Goal: Task Accomplishment & Management: Complete application form

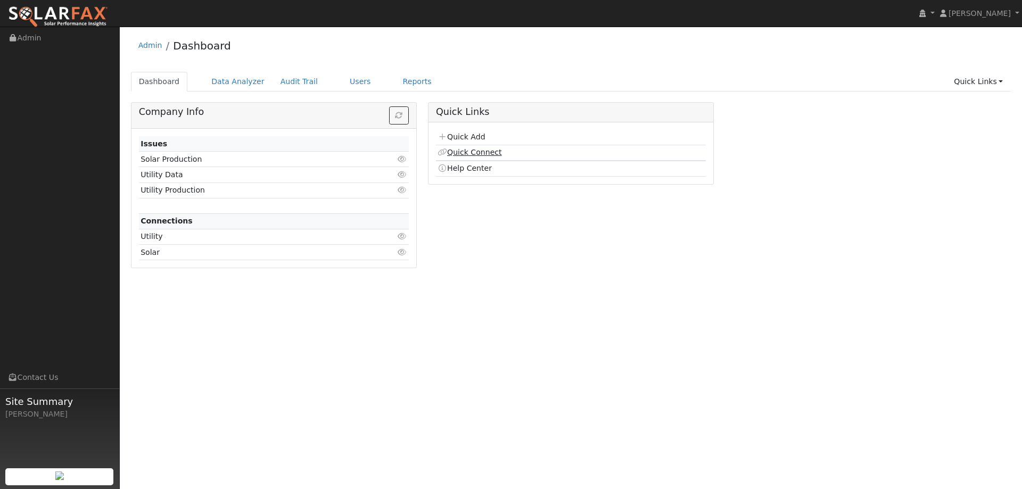
click at [482, 151] on link "Quick Connect" at bounding box center [470, 152] width 64 height 9
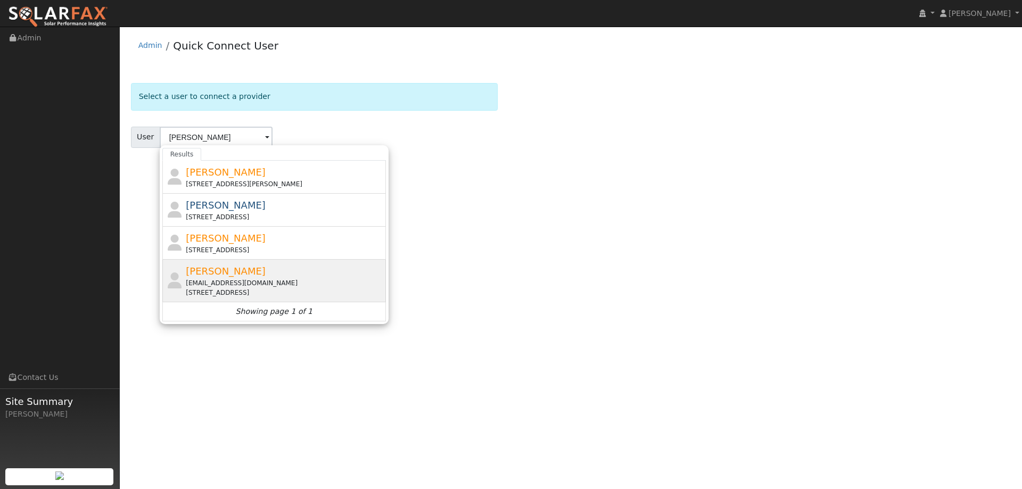
click at [273, 271] on div "[PERSON_NAME] [EMAIL_ADDRESS][DOMAIN_NAME] [STREET_ADDRESS]" at bounding box center [285, 281] width 198 height 34
type input "[PERSON_NAME]"
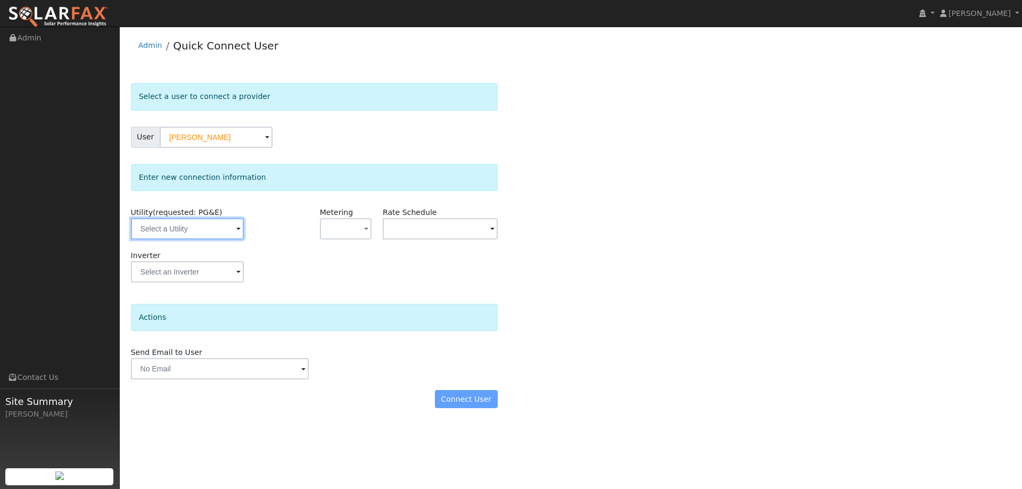
click at [216, 226] on input "text" at bounding box center [187, 228] width 113 height 21
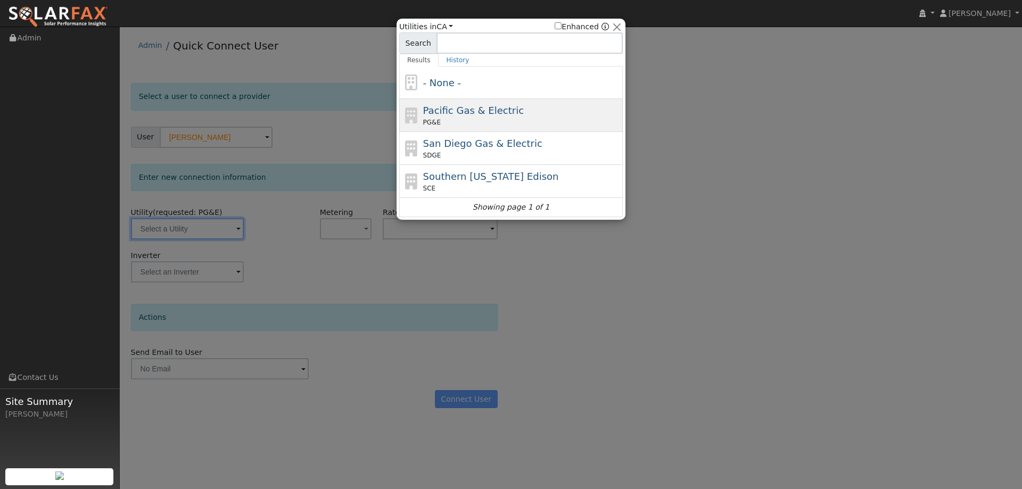
click at [441, 122] on div "PG&E" at bounding box center [522, 123] width 198 height 10
type input "PG&E"
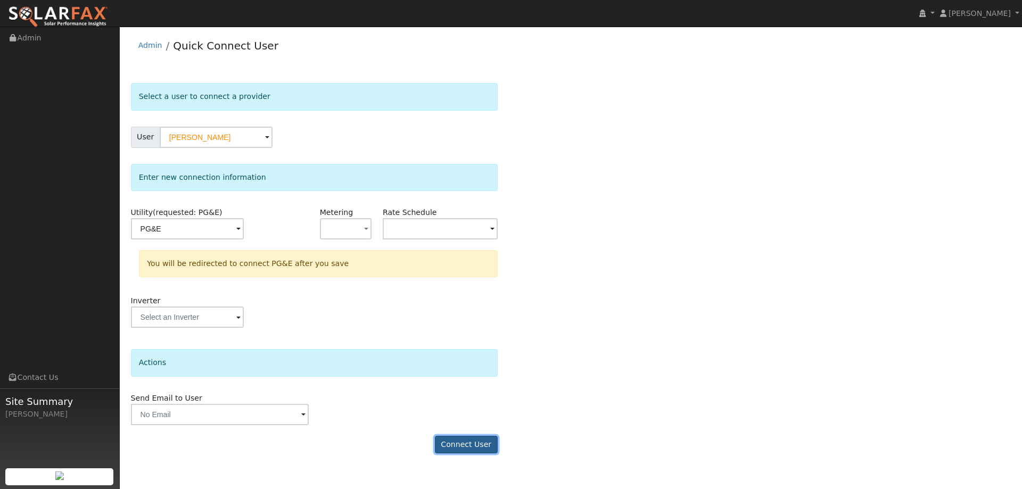
click at [492, 438] on button "Connect User" at bounding box center [466, 445] width 63 height 18
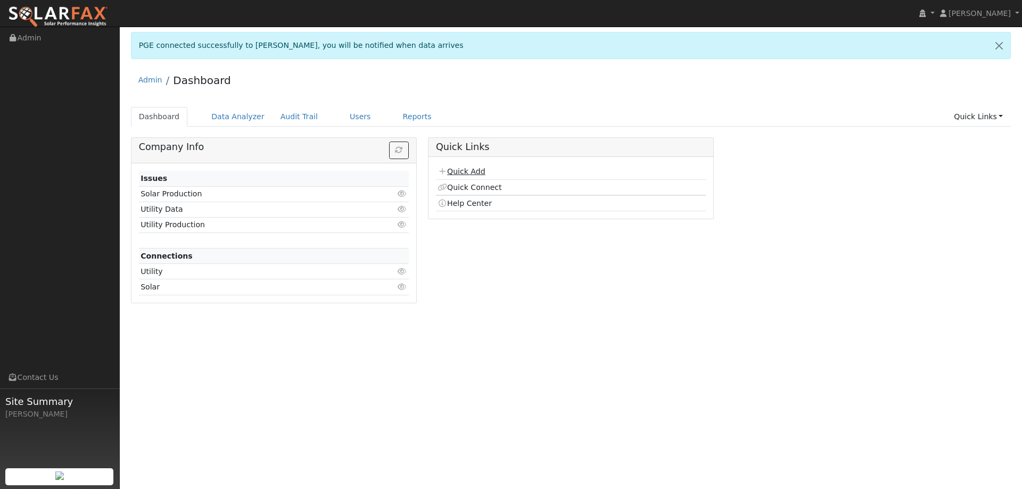
click at [455, 170] on link "Quick Add" at bounding box center [461, 171] width 47 height 9
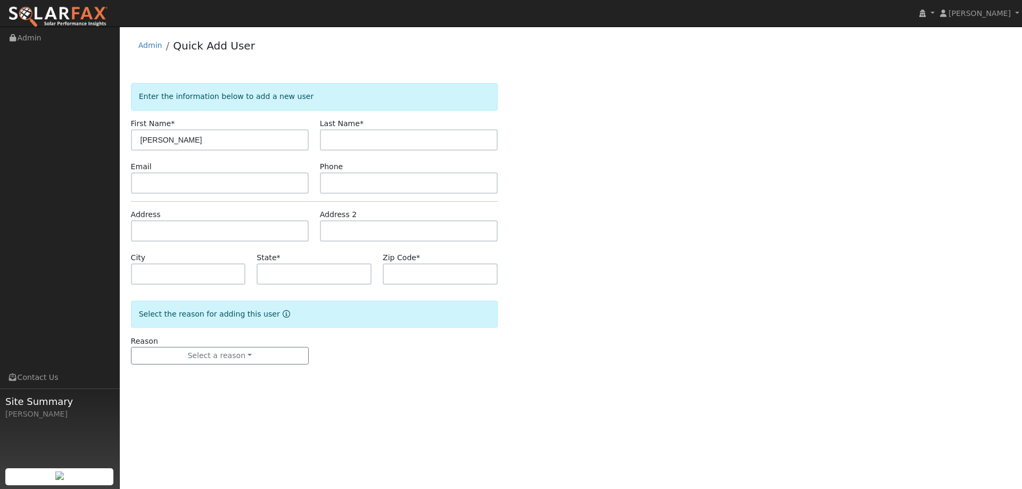
type input "[PERSON_NAME]"
paste input "[EMAIL_ADDRESS][DOMAIN_NAME]"
type input "[EMAIL_ADDRESS][DOMAIN_NAME]"
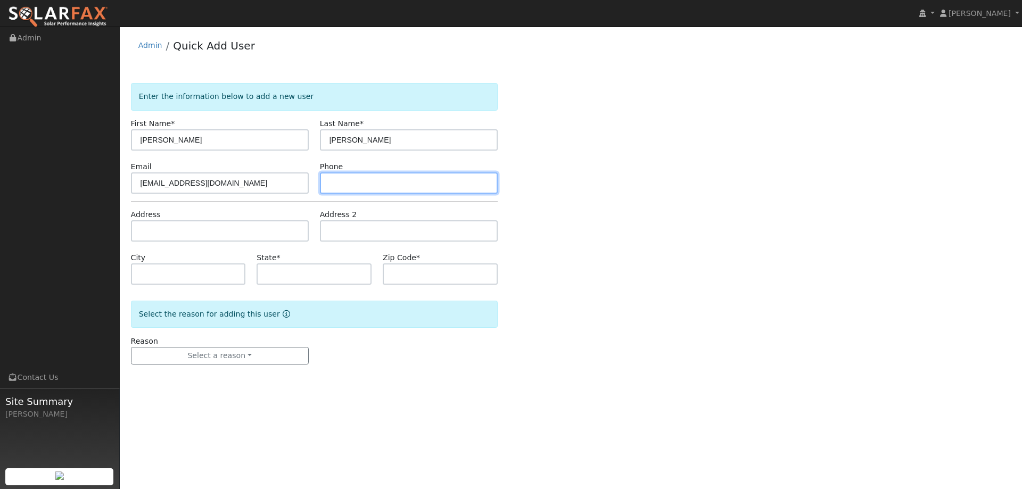
click at [350, 180] on input "text" at bounding box center [409, 182] width 178 height 21
paste input "[PHONE_NUMBER]"
type input "[PHONE_NUMBER]"
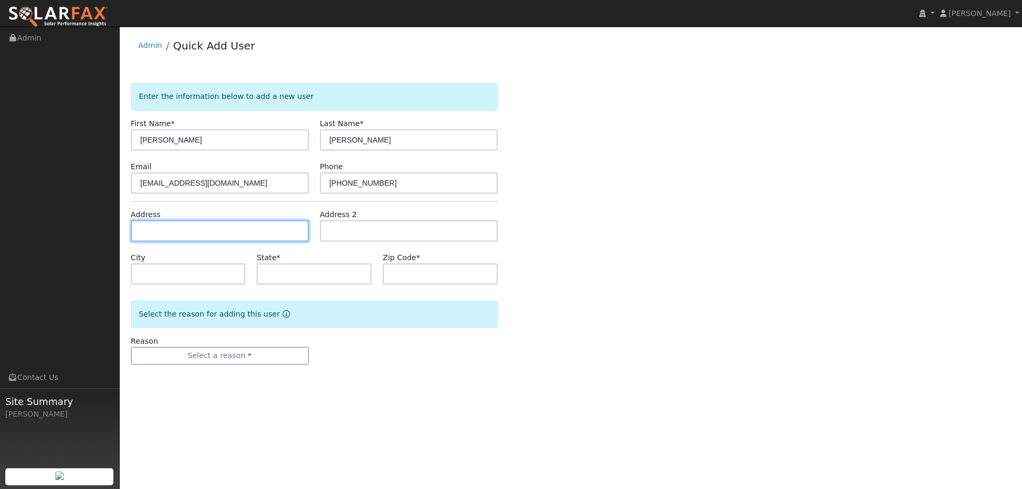
click at [286, 234] on input "text" at bounding box center [220, 230] width 178 height 21
paste input "217 San Carlos Avenue"
type input "217 San Carlos Avenue"
type input "Piedmont"
type input "CA"
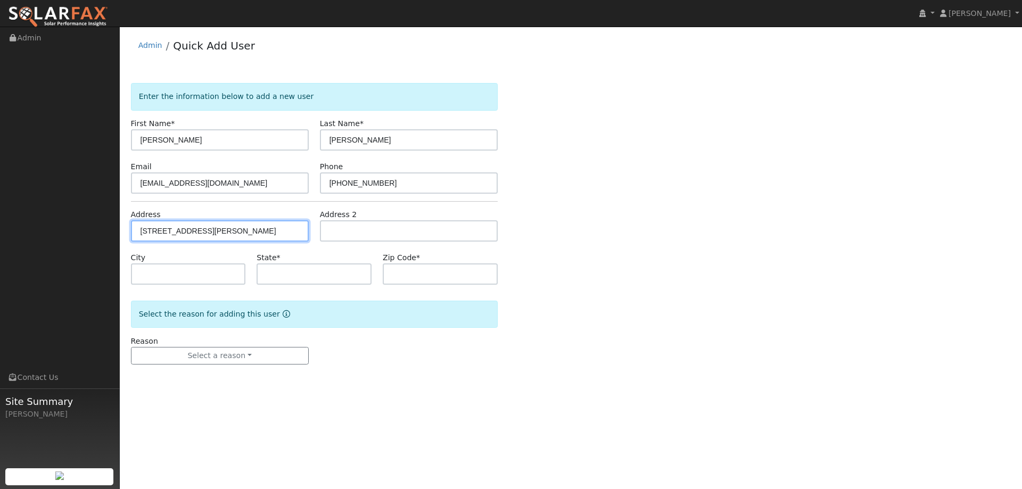
type input "94611"
click at [330, 349] on div "Reason Select a reason New lead New customer adding solar New customer has solar" at bounding box center [314, 350] width 378 height 29
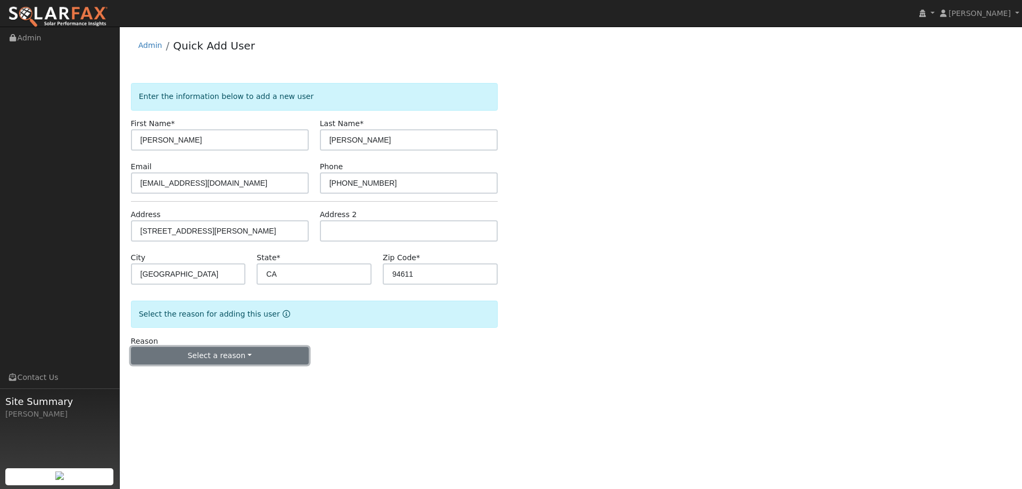
click at [260, 364] on button "Select a reason" at bounding box center [220, 356] width 178 height 18
click at [210, 381] on link "New lead" at bounding box center [191, 378] width 118 height 15
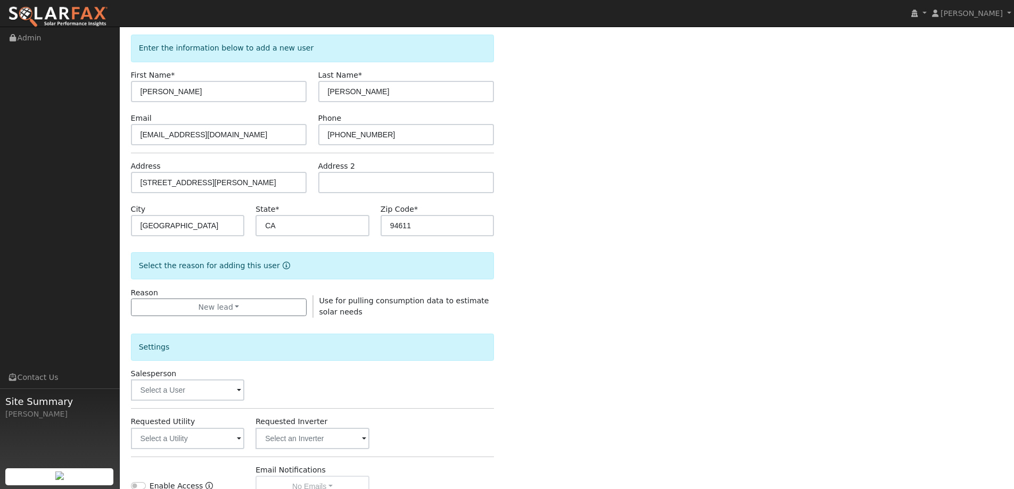
scroll to position [106, 0]
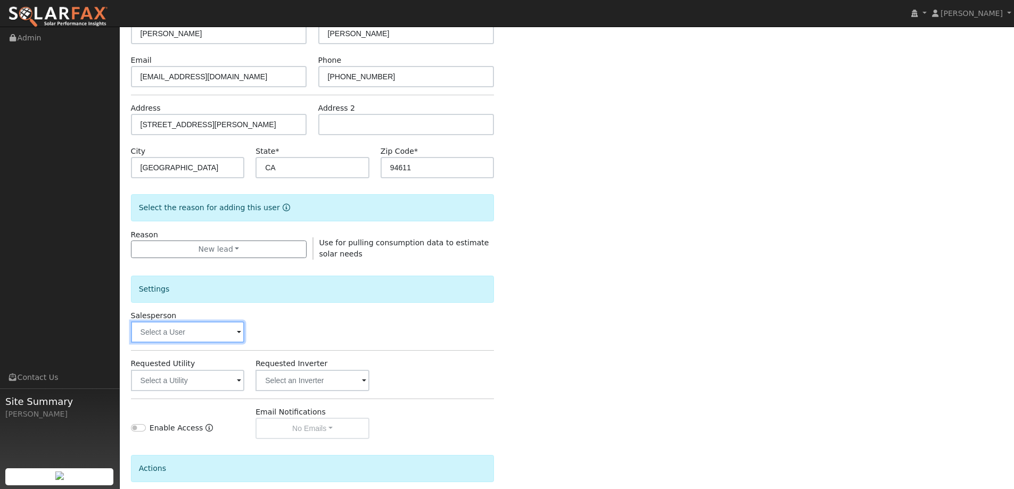
click at [225, 334] on input "text" at bounding box center [188, 332] width 114 height 21
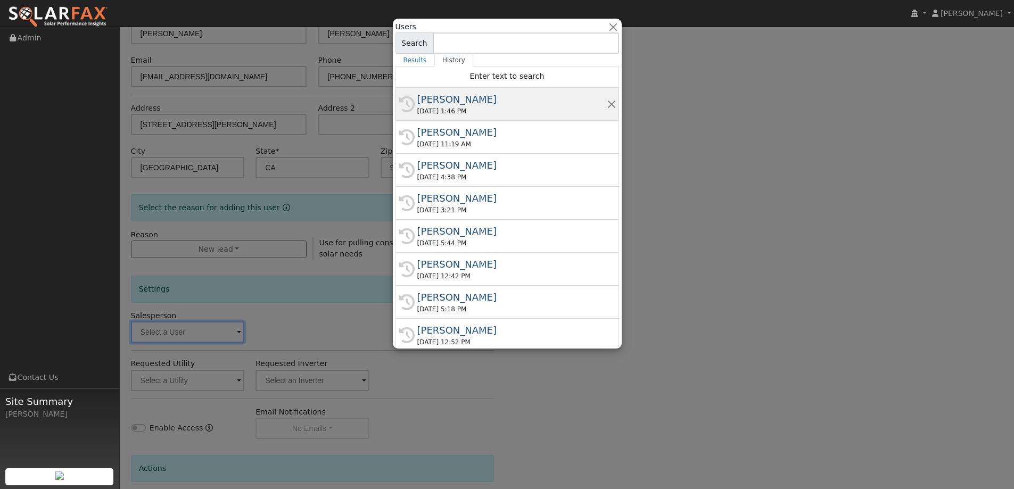
click at [453, 109] on div "08/29/2025 1:46 PM" at bounding box center [512, 111] width 190 height 10
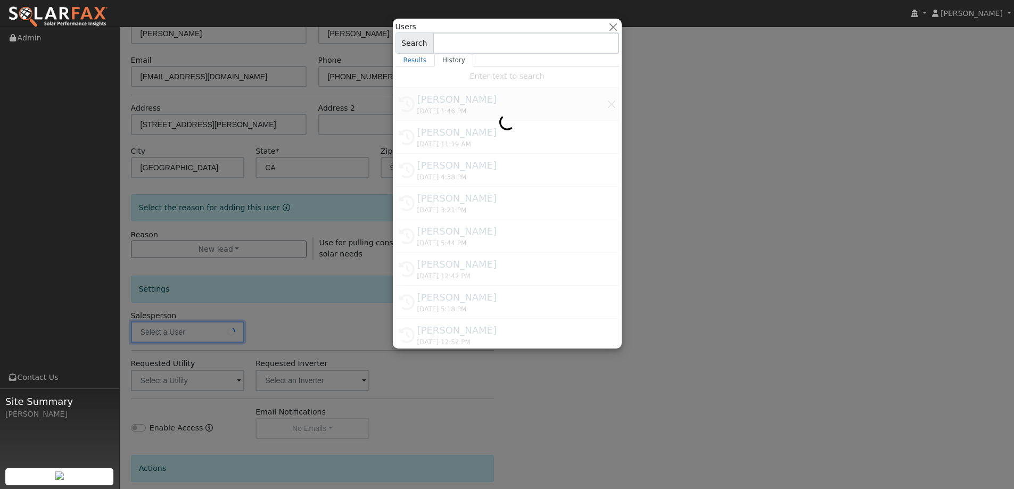
type input "[PERSON_NAME]"
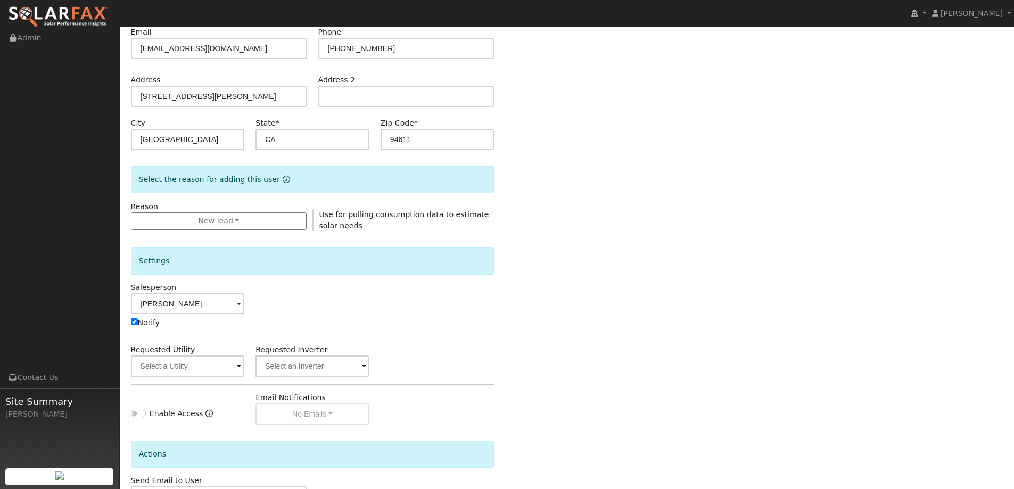
scroll to position [160, 0]
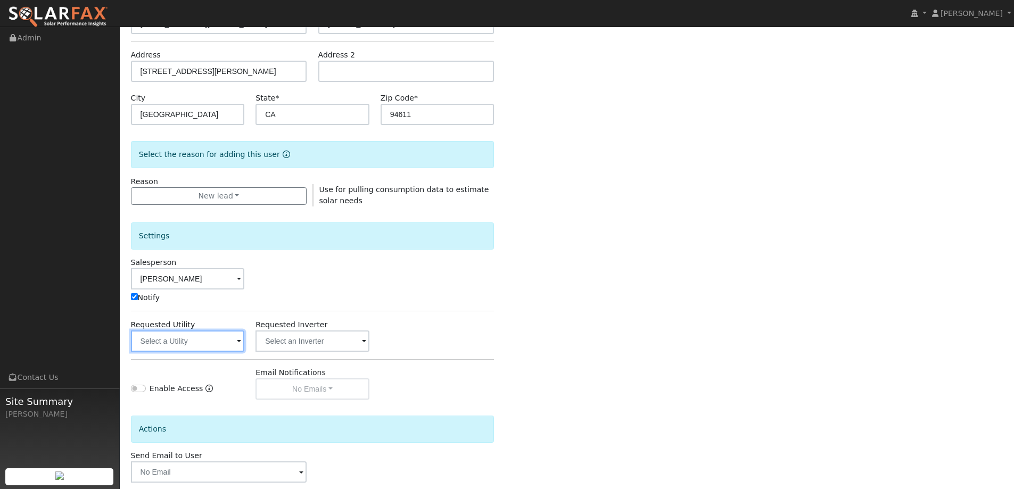
click at [210, 338] on input "text" at bounding box center [188, 341] width 114 height 21
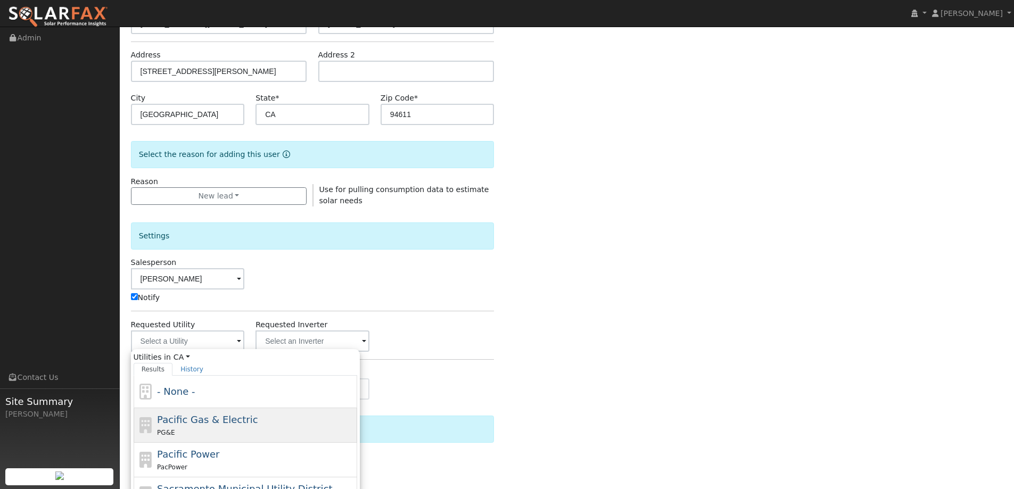
click at [214, 415] on span "Pacific Gas & Electric" at bounding box center [207, 419] width 101 height 11
type input "Pacific Gas & Electric"
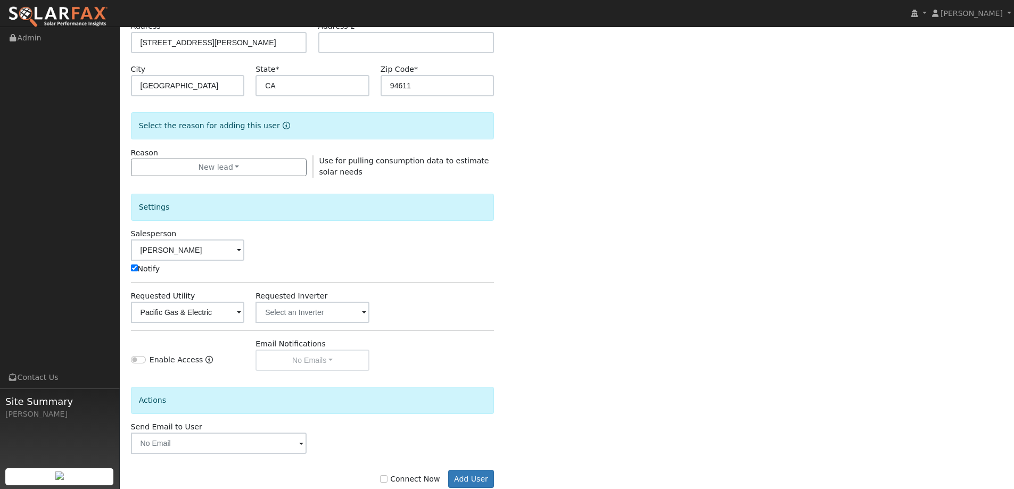
scroll to position [214, 0]
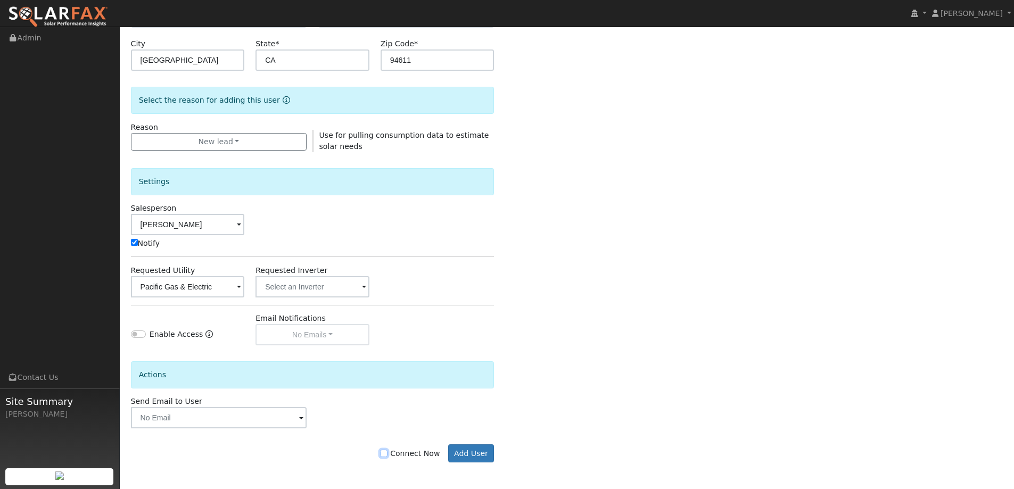
click at [388, 456] on input "Connect Now" at bounding box center [383, 453] width 7 height 7
checkbox input "true"
click at [452, 453] on button "Add User" at bounding box center [471, 454] width 46 height 18
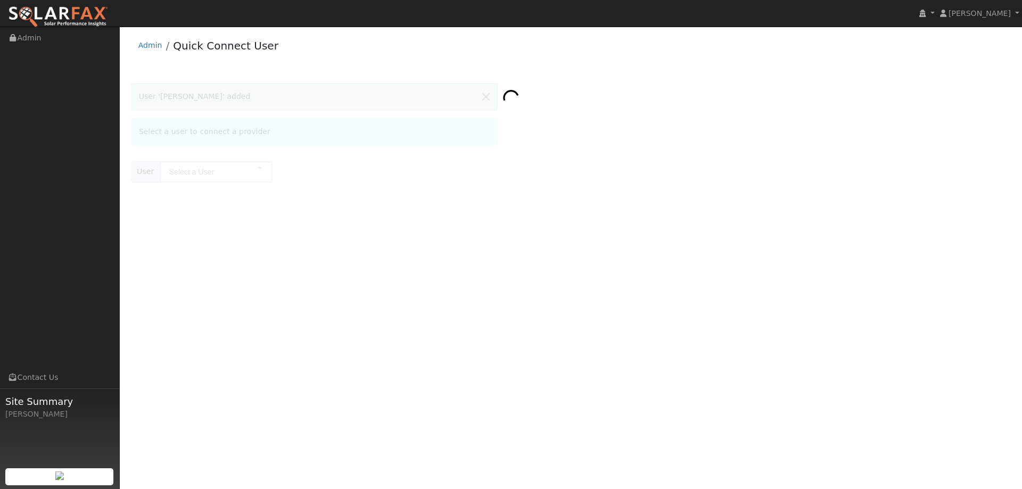
type input "Paul Kennedy"
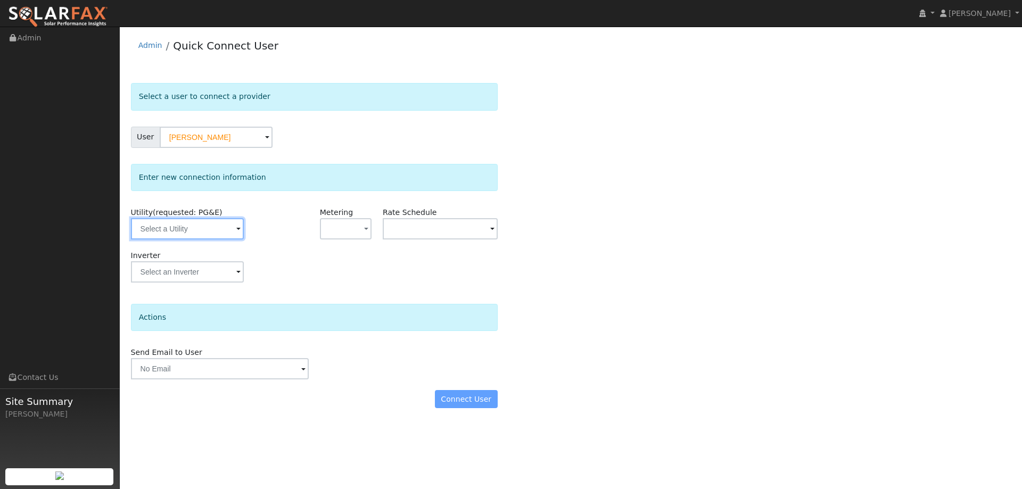
click at [209, 237] on input "text" at bounding box center [187, 228] width 113 height 21
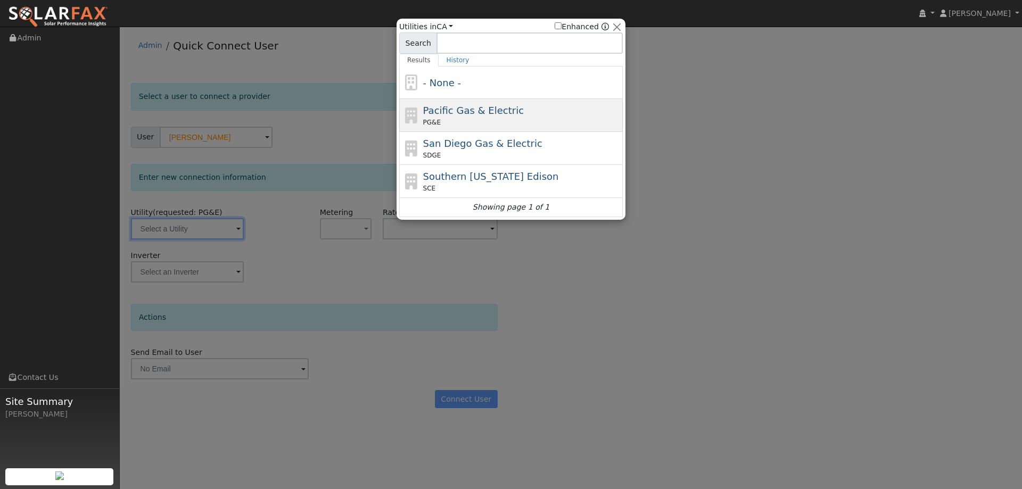
click at [428, 116] on span "Pacific Gas & Electric" at bounding box center [473, 110] width 101 height 11
type input "PG&E"
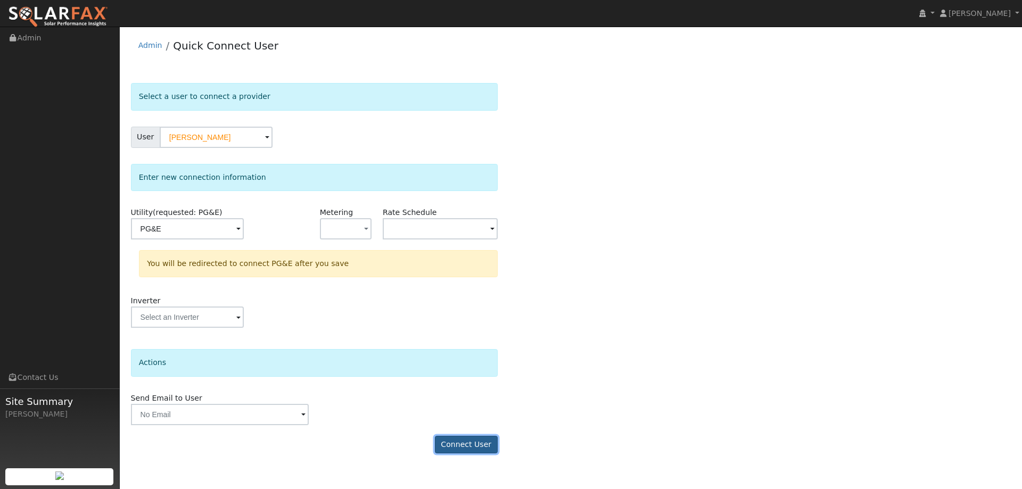
click at [482, 448] on button "Connect User" at bounding box center [466, 445] width 63 height 18
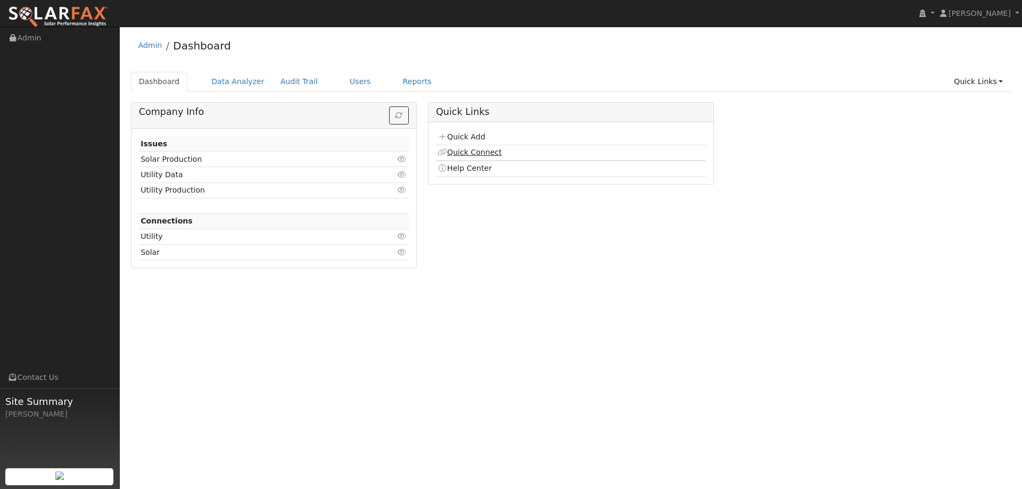
click at [465, 154] on link "Quick Connect" at bounding box center [470, 152] width 64 height 9
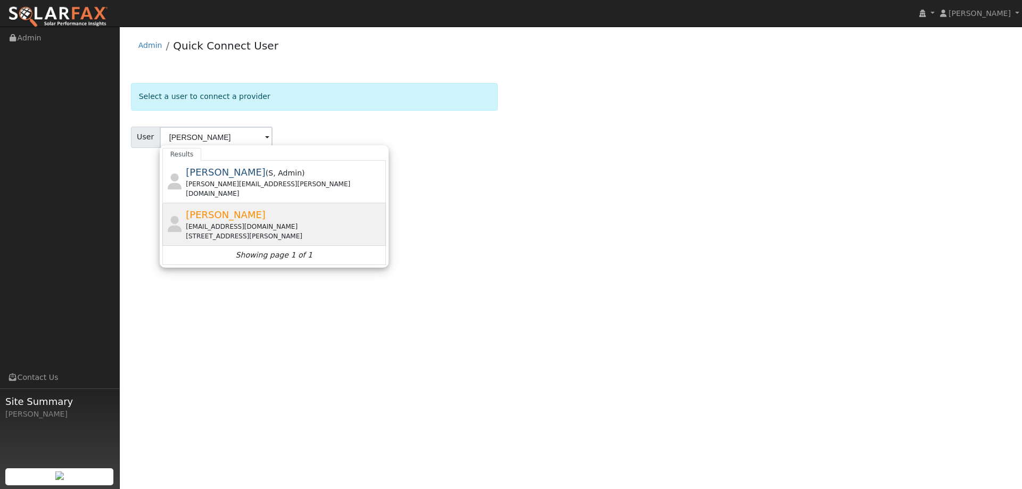
click at [312, 222] on div "[EMAIL_ADDRESS][DOMAIN_NAME]" at bounding box center [285, 227] width 198 height 10
type input "[PERSON_NAME]"
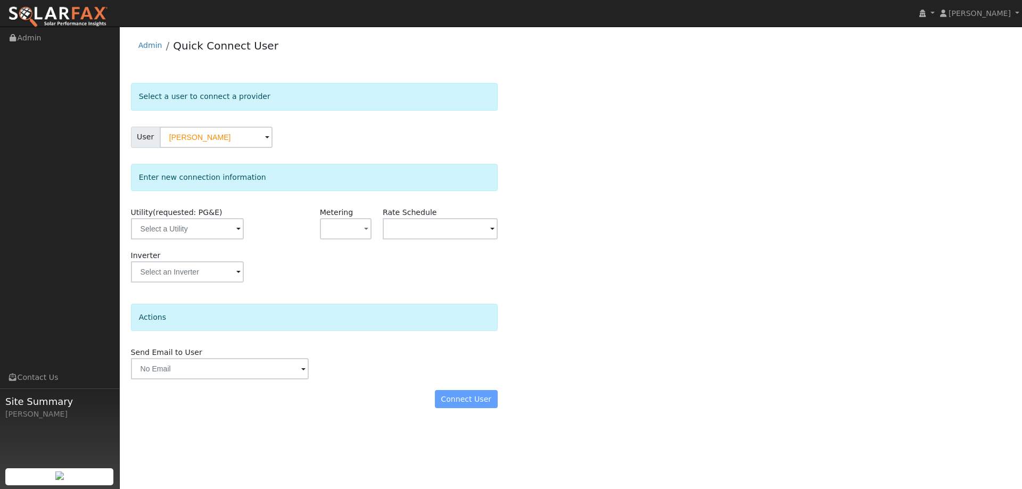
click at [236, 230] on span at bounding box center [238, 230] width 4 height 12
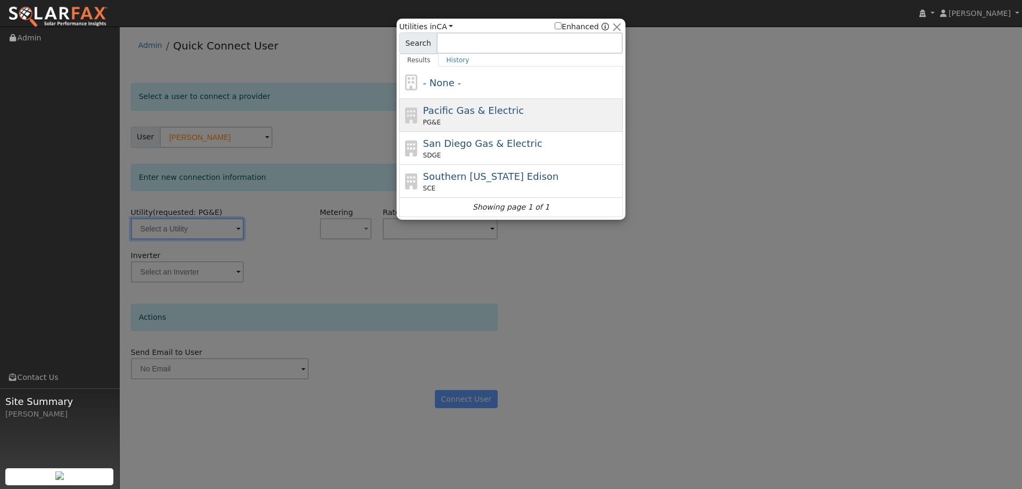
click at [446, 132] on div "Pacific Gas & Electric PG&E" at bounding box center [511, 148] width 224 height 33
type input "PG&E"
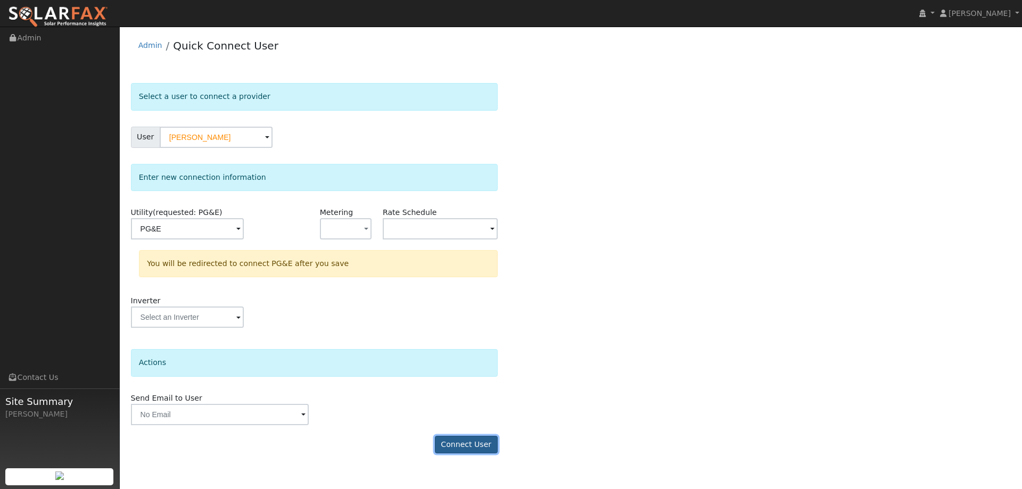
click at [455, 440] on button "Connect User" at bounding box center [466, 445] width 63 height 18
